Goal: Information Seeking & Learning: Find specific page/section

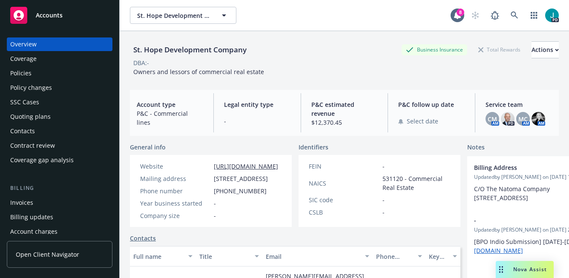
click at [62, 73] on div "Policies" at bounding box center [59, 73] width 99 height 14
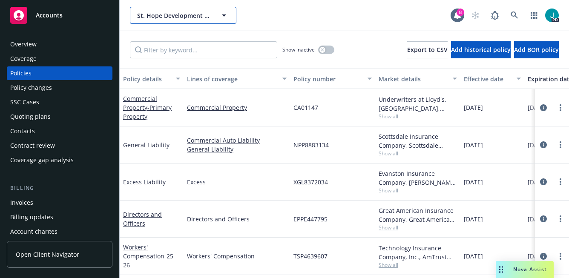
click at [153, 17] on span "St. Hope Development Company" at bounding box center [174, 15] width 74 height 9
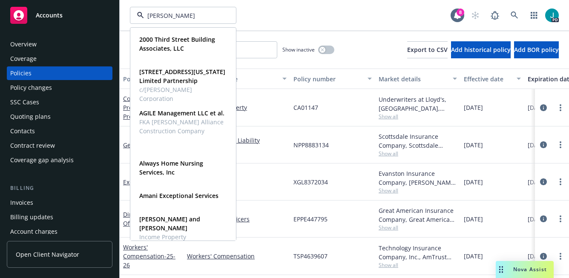
type input "jacobes"
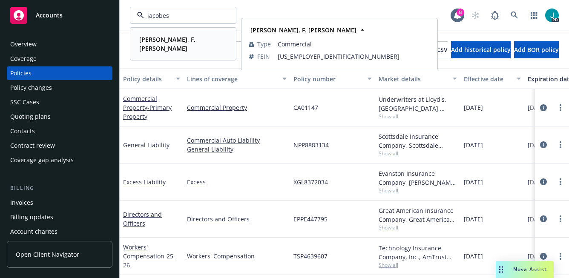
click at [158, 37] on strong "[PERSON_NAME], F. [PERSON_NAME]" at bounding box center [167, 43] width 56 height 17
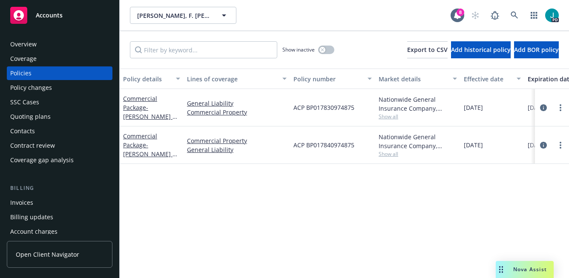
click at [28, 45] on div "Overview" at bounding box center [23, 45] width 26 height 14
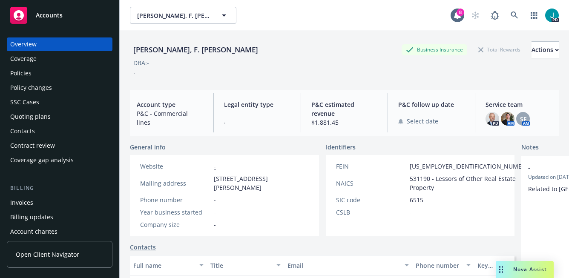
scroll to position [17, 0]
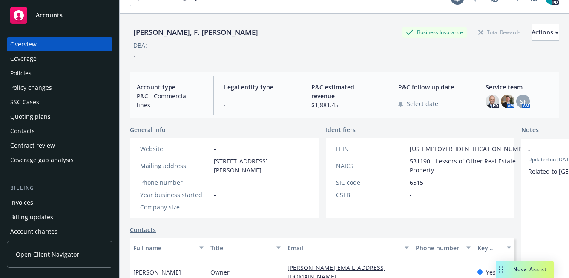
click at [37, 62] on div "Coverage" at bounding box center [59, 59] width 99 height 14
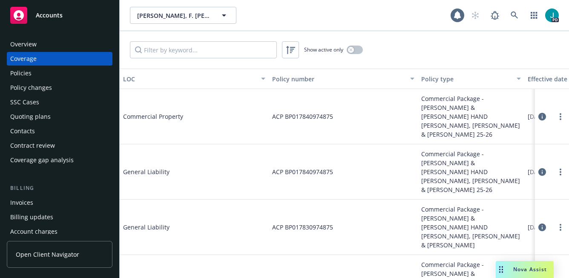
click at [35, 71] on div "Policies" at bounding box center [59, 73] width 99 height 14
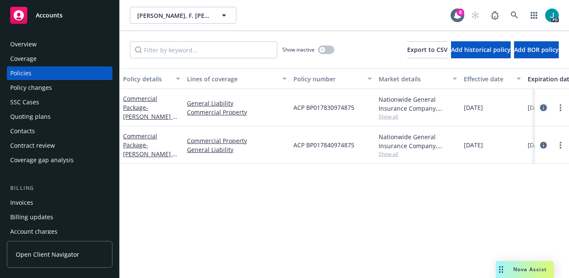
click at [546, 108] on icon "circleInformation" at bounding box center [544, 107] width 7 height 7
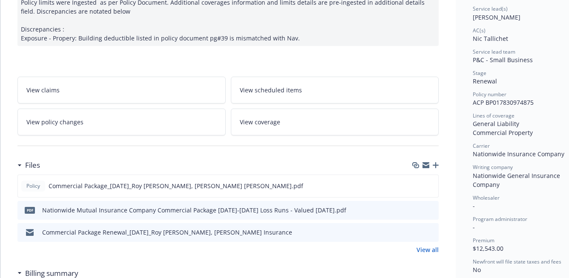
scroll to position [133, 0]
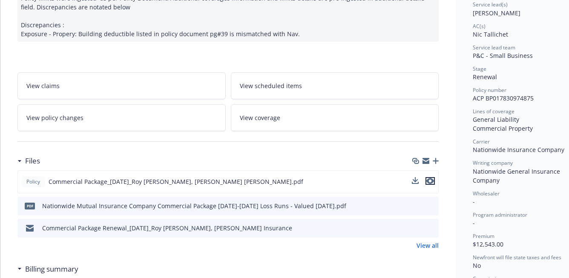
click at [430, 181] on icon "preview file" at bounding box center [431, 181] width 8 height 6
